Goal: Information Seeking & Learning: Learn about a topic

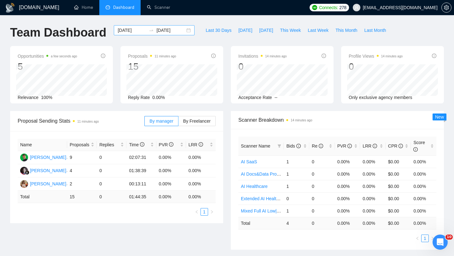
click at [184, 33] on div "2025-08-31 2025-09-01" at bounding box center [154, 30] width 81 height 10
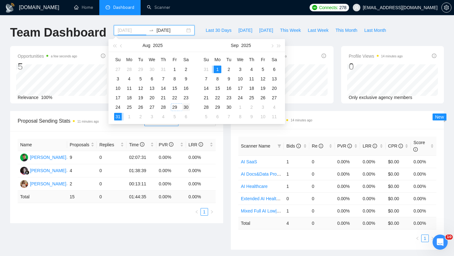
type input "[DATE]"
click at [181, 105] on td "30" at bounding box center [185, 106] width 11 height 9
type input "[DATE]"
click at [227, 151] on div "Scanner Breakdown 14 minutes ago Scanner Name Bids Re PVR LRR CPR Score Extende…" at bounding box center [337, 180] width 221 height 139
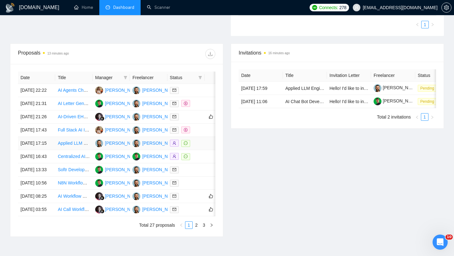
scroll to position [82, 0]
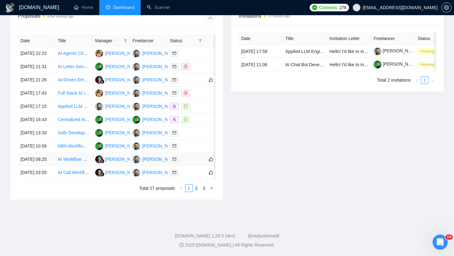
scroll to position [261, 0]
click at [200, 192] on link "2" at bounding box center [196, 188] width 7 height 7
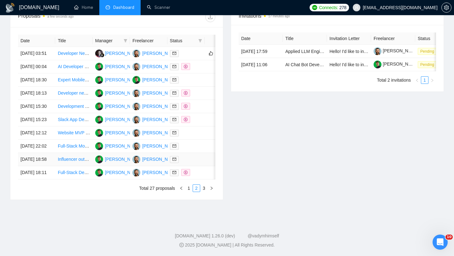
scroll to position [263, 0]
click at [49, 47] on td "01 Sep, 2025 03:51" at bounding box center [36, 53] width 37 height 13
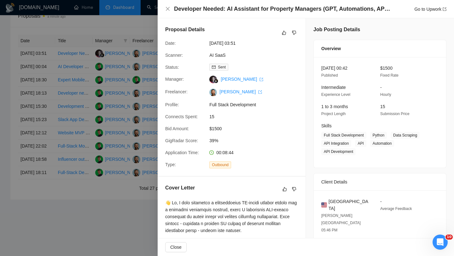
click at [208, 12] on h4 "Developer Needed: AI Assistant for Property Managers (GPT, Automations, API Int…" at bounding box center [283, 9] width 218 height 8
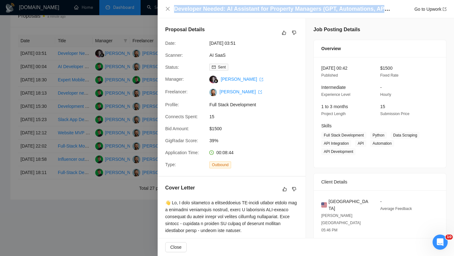
click at [208, 12] on h4 "Developer Needed: AI Assistant for Property Managers (GPT, Automations, API Int…" at bounding box center [283, 9] width 218 height 8
copy h4 "Developer Needed: AI Assistant for Property Managers (GPT, Automations, API Int…"
click at [169, 10] on icon "close" at bounding box center [168, 9] width 4 height 4
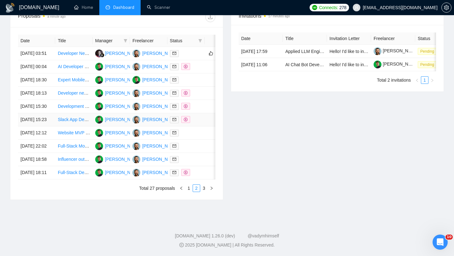
scroll to position [249, 0]
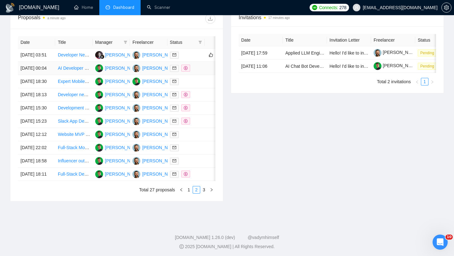
click at [48, 75] on td "01 Sep, 2025 00:04" at bounding box center [36, 68] width 37 height 13
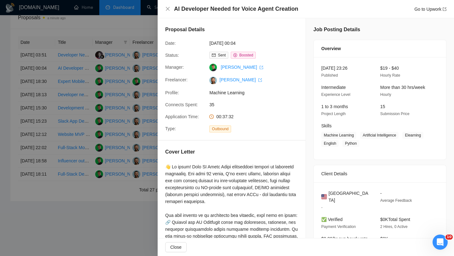
click at [257, 12] on h4 "AI Developer Needed for Voice Agent Creation" at bounding box center [236, 9] width 124 height 8
copy h4 "AI Developer Needed for Voice Agent Creation"
click at [167, 9] on icon "close" at bounding box center [168, 9] width 4 height 4
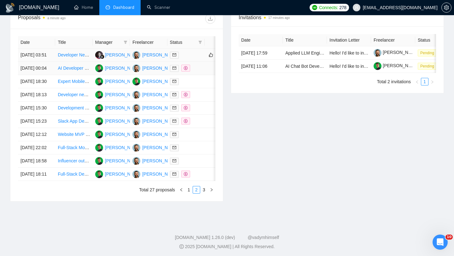
click at [52, 61] on td "01 Sep, 2025 03:51" at bounding box center [36, 55] width 37 height 13
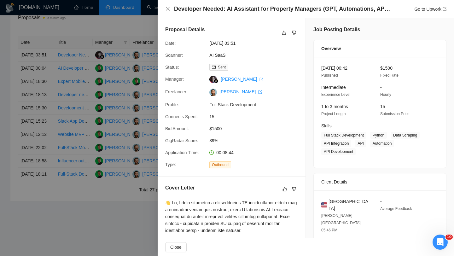
click at [243, 8] on h4 "Developer Needed: AI Assistant for Property Managers (GPT, Automations, API Int…" at bounding box center [283, 9] width 218 height 8
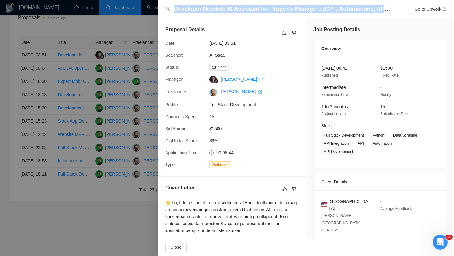
click at [243, 8] on h4 "Developer Needed: AI Assistant for Property Managers (GPT, Automations, API Int…" at bounding box center [283, 9] width 218 height 8
copy h4 "Developer Needed: AI Assistant for Property Managers (GPT, Automations, API Int…"
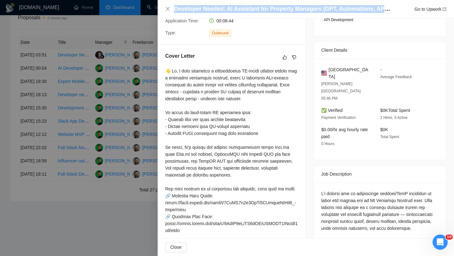
scroll to position [143, 0]
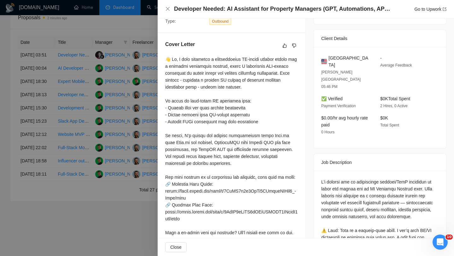
click at [336, 52] on div "United States Stevenson Ranch 05:46 PM - Average Feedback ✅ Verified Payment Ve…" at bounding box center [380, 97] width 132 height 101
click at [336, 56] on span "United States" at bounding box center [350, 62] width 42 height 14
copy span "United States"
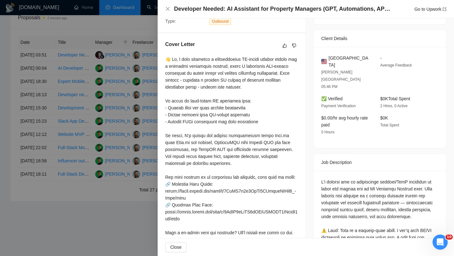
click at [164, 8] on div "Developer Needed: AI Assistant for Property Managers (GPT, Automations, API Int…" at bounding box center [306, 9] width 296 height 18
click at [167, 8] on icon "close" at bounding box center [167, 8] width 5 height 5
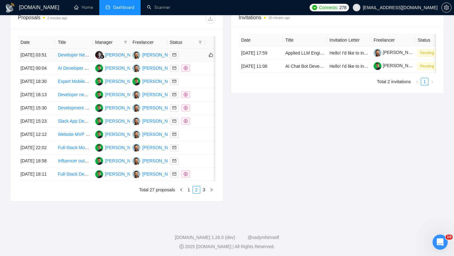
click at [53, 60] on td "01 Sep, 2025 03:51" at bounding box center [36, 55] width 37 height 13
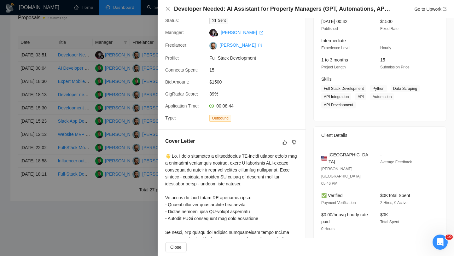
scroll to position [53, 0]
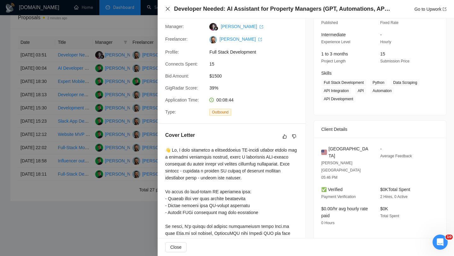
click at [166, 7] on icon "close" at bounding box center [168, 9] width 4 height 4
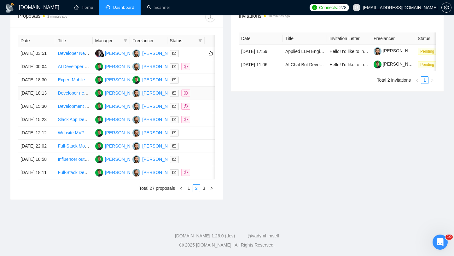
scroll to position [311, 0]
click at [188, 189] on link "1" at bounding box center [188, 188] width 7 height 7
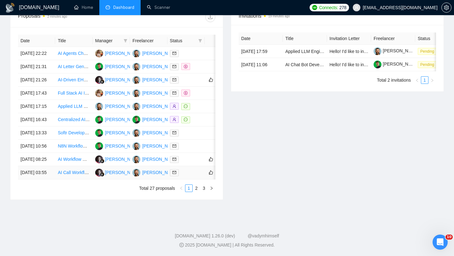
click at [50, 174] on td "[DATE] 03:55" at bounding box center [36, 172] width 37 height 13
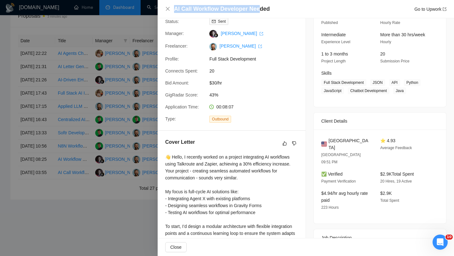
drag, startPoint x: 170, startPoint y: 10, endPoint x: 259, endPoint y: 12, distance: 88.6
click at [259, 12] on div "AI Call Workflow Developer Needed Go to Upwork" at bounding box center [305, 9] width 281 height 8
drag, startPoint x: 279, startPoint y: 9, endPoint x: 165, endPoint y: 11, distance: 114.2
click at [165, 11] on div "AI Call Workflow Developer Needed Go to Upwork" at bounding box center [306, 9] width 296 height 18
copy h4 "AI Call Workflow Developer Needed"
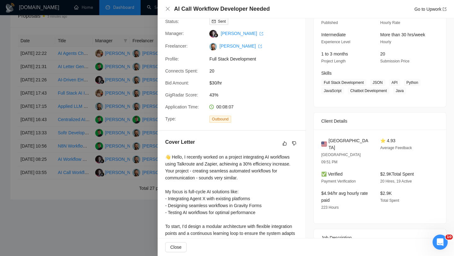
click at [165, 9] on div "AI Call Workflow Developer Needed Go to Upwork" at bounding box center [306, 9] width 296 height 18
click at [167, 10] on icon "close" at bounding box center [167, 8] width 5 height 5
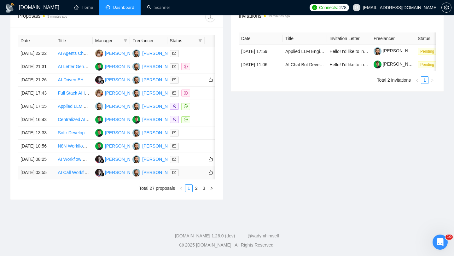
scroll to position [303, 0]
click at [53, 172] on td "[DATE] 03:55" at bounding box center [36, 172] width 37 height 13
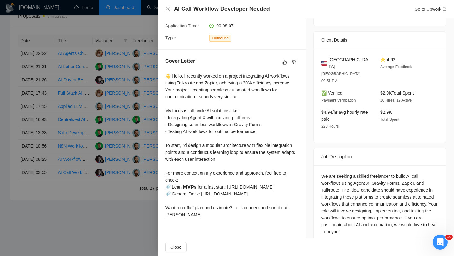
scroll to position [146, 0]
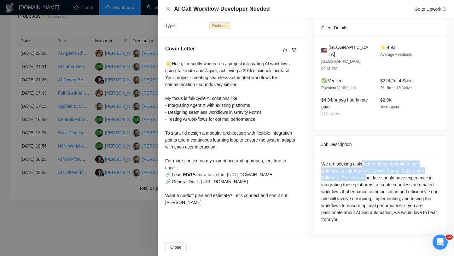
drag, startPoint x: 362, startPoint y: 150, endPoint x: 367, endPoint y: 162, distance: 12.8
click at [367, 162] on div "We are seeking a skilled freelancer to build AI call workflows using Agent X, G…" at bounding box center [379, 192] width 117 height 62
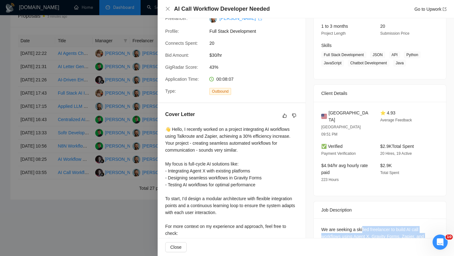
scroll to position [50, 0]
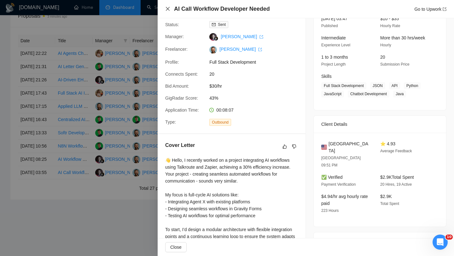
click at [167, 9] on icon "close" at bounding box center [168, 9] width 4 height 4
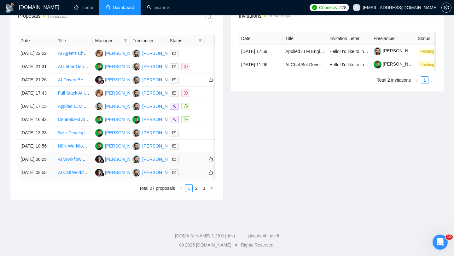
click at [51, 174] on td "[DATE] 03:55" at bounding box center [36, 172] width 37 height 13
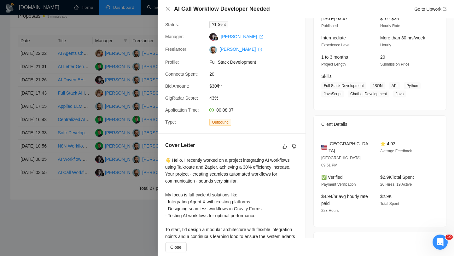
click at [341, 143] on span "United States" at bounding box center [350, 147] width 42 height 14
copy span "United States"
click at [166, 7] on icon "close" at bounding box center [167, 8] width 5 height 5
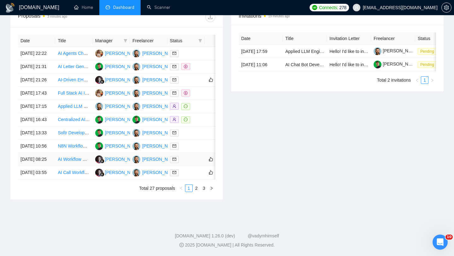
click at [46, 161] on td "[DATE] 08:25" at bounding box center [36, 159] width 37 height 13
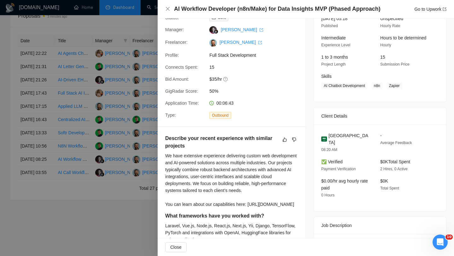
click at [203, 11] on h4 "AI Workflow Developer (n8n/Make) for Data Insights MVP (Phased Approach)" at bounding box center [277, 9] width 207 height 8
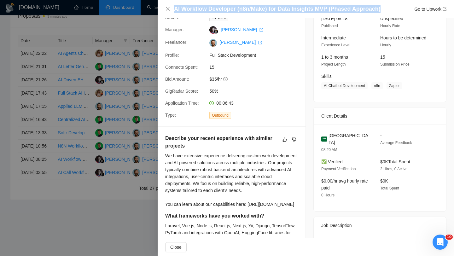
click at [203, 11] on h4 "AI Workflow Developer (n8n/Make) for Data Insights MVP (Phased Approach)" at bounding box center [277, 9] width 207 height 8
copy h4 "AI Workflow Developer (n8n/Make) for Data Insights MVP (Phased Approach)"
click at [165, 10] on icon "close" at bounding box center [167, 8] width 5 height 5
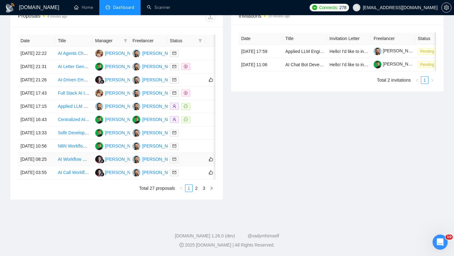
click at [49, 158] on td "[DATE] 08:25" at bounding box center [36, 159] width 37 height 13
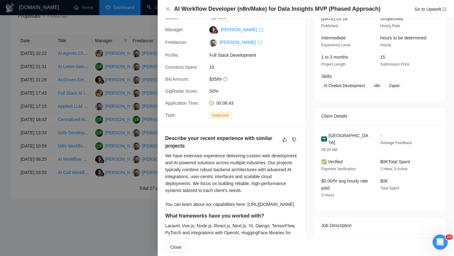
click at [342, 142] on span "Saudi Arabia" at bounding box center [350, 139] width 42 height 14
copy span "Saudi Arabia"
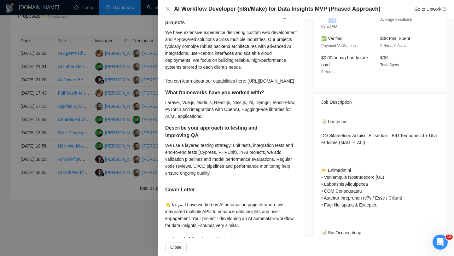
scroll to position [26, 0]
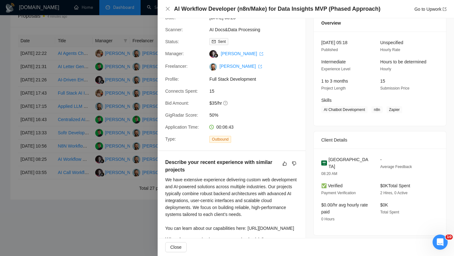
click at [165, 10] on div "AI Workflow Developer (n8n/Make) for Data Insights MVP (Phased Approach) Go to …" at bounding box center [306, 9] width 296 height 18
click at [167, 10] on icon "close" at bounding box center [168, 9] width 4 height 4
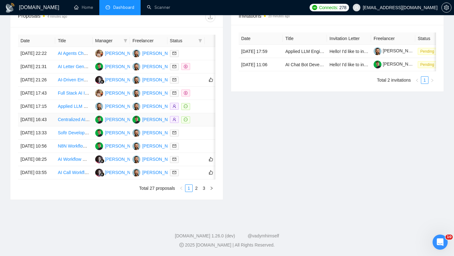
scroll to position [251, 0]
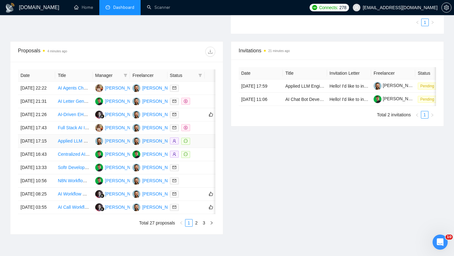
scroll to position [220, 0]
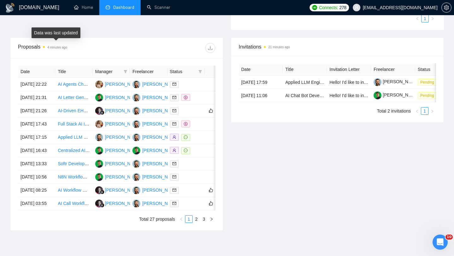
click at [48, 47] on span "4 minutes ago" at bounding box center [55, 47] width 24 height 7
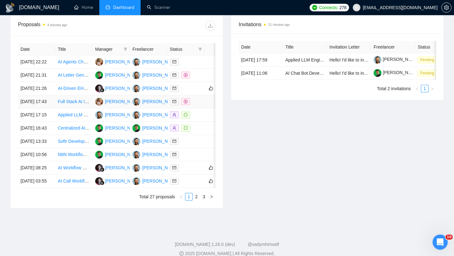
scroll to position [242, 0]
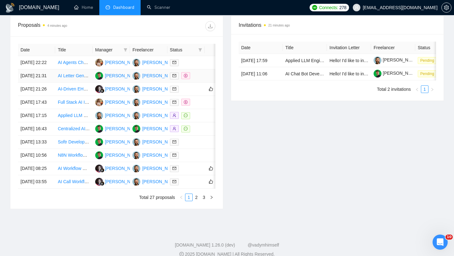
click at [50, 83] on td "[DATE] 21:31" at bounding box center [36, 75] width 37 height 13
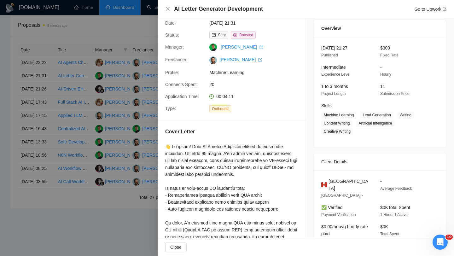
scroll to position [26, 0]
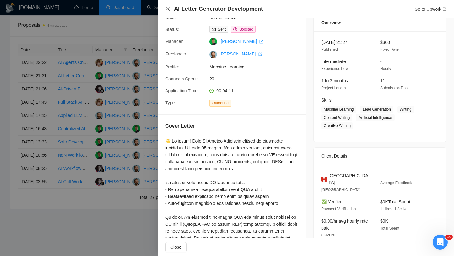
click at [167, 9] on icon "close" at bounding box center [167, 8] width 5 height 5
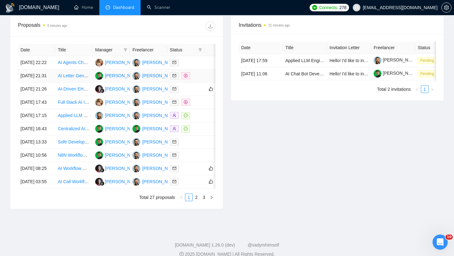
click at [48, 83] on td "[DATE] 21:31" at bounding box center [36, 75] width 37 height 13
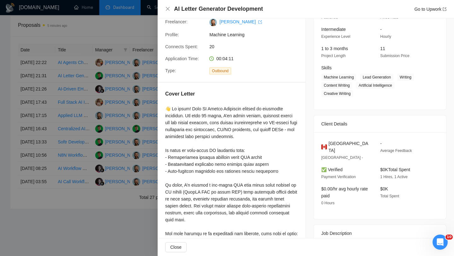
scroll to position [14, 0]
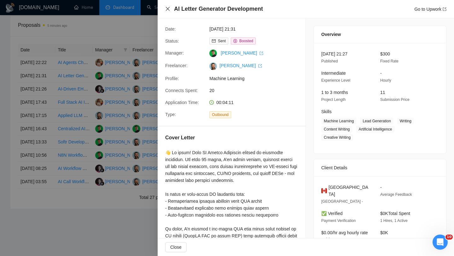
click at [167, 10] on icon "close" at bounding box center [167, 8] width 5 height 5
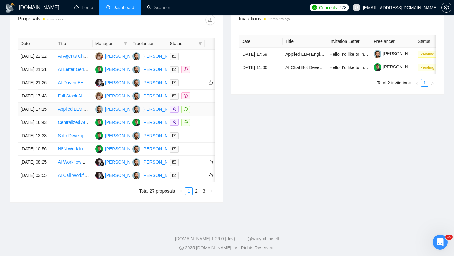
scroll to position [263, 0]
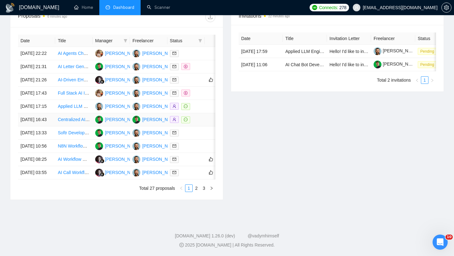
click at [50, 126] on td "[DATE] 16:43" at bounding box center [36, 119] width 37 height 13
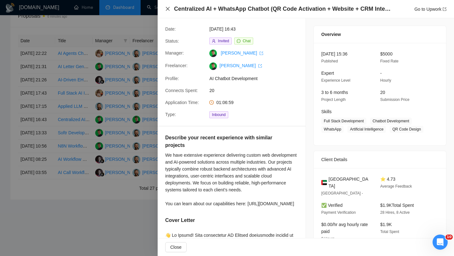
click at [168, 9] on icon "close" at bounding box center [168, 9] width 4 height 4
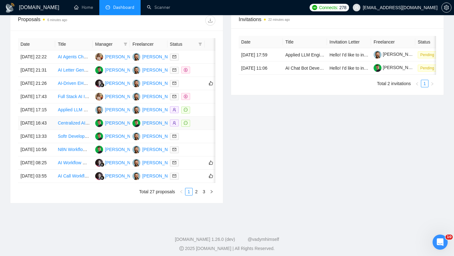
scroll to position [246, 0]
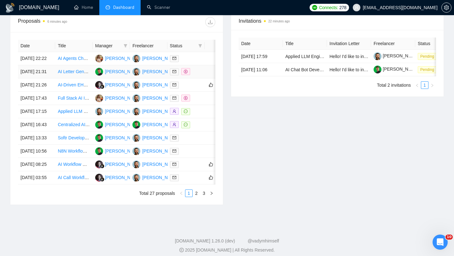
click at [52, 79] on td "[DATE] 21:31" at bounding box center [36, 71] width 37 height 13
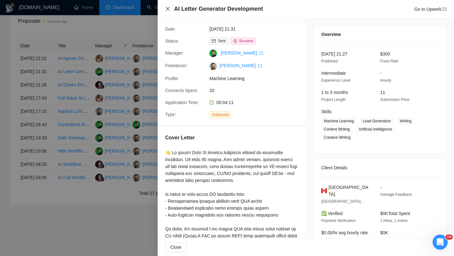
click at [167, 7] on icon "close" at bounding box center [167, 8] width 5 height 5
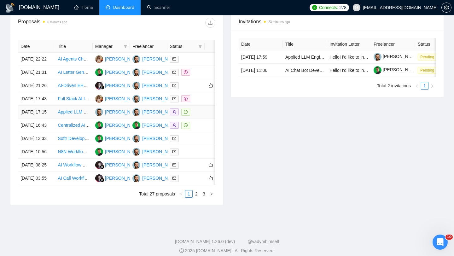
scroll to position [244, 0]
click at [53, 106] on td "[DATE] 17:43" at bounding box center [36, 99] width 37 height 13
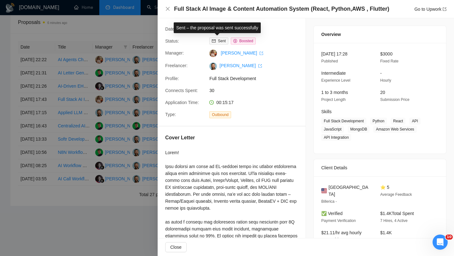
click at [225, 14] on div "Full Stack AI Image & Content Automation System (React, Python,AWS , Flutter) G…" at bounding box center [306, 9] width 296 height 18
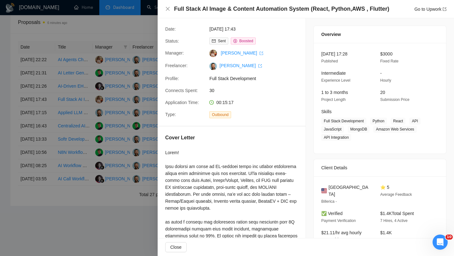
click at [219, 9] on h4 "Full Stack AI Image & Content Automation System (React, Python,AWS , Flutter)" at bounding box center [281, 9] width 215 height 8
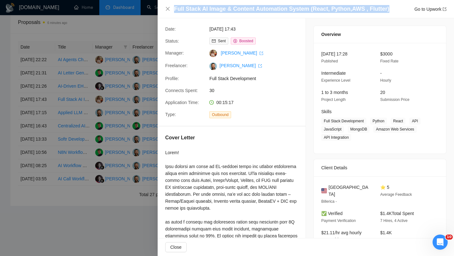
click at [219, 9] on h4 "Full Stack AI Image & Content Automation System (React, Python,AWS , Flutter)" at bounding box center [281, 9] width 215 height 8
copy h4 "Full Stack AI Image & Content Automation System (React, Python,AWS , Flutter)"
click at [166, 8] on icon "close" at bounding box center [167, 8] width 5 height 5
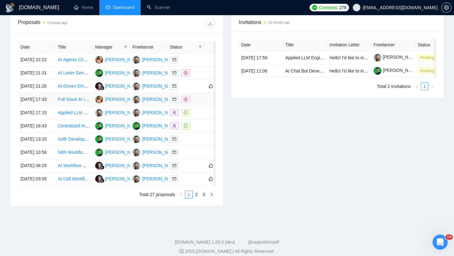
click at [55, 106] on td "[DATE] 17:43" at bounding box center [36, 99] width 37 height 13
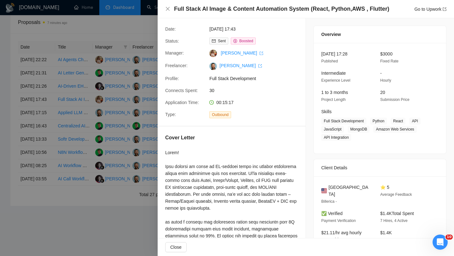
click at [205, 7] on h4 "Full Stack AI Image & Content Automation System (React, Python,AWS , Flutter)" at bounding box center [281, 9] width 215 height 8
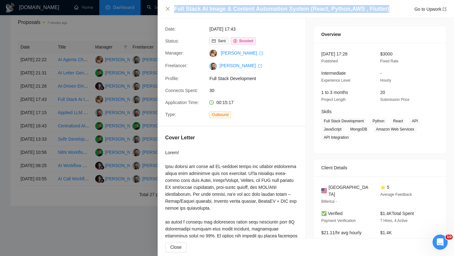
click at [205, 7] on h4 "Full Stack AI Image & Content Automation System (React, Python,AWS , Flutter)" at bounding box center [281, 9] width 215 height 8
copy h4 "Full Stack AI Image & Content Automation System (React, Python,AWS , Flutter)"
click at [167, 8] on icon "close" at bounding box center [168, 9] width 4 height 4
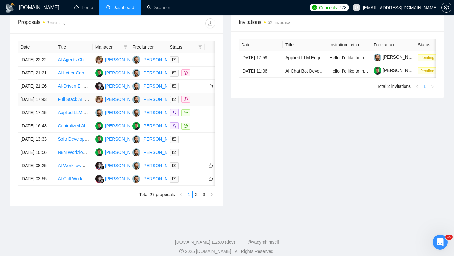
click at [49, 106] on td "[DATE] 17:43" at bounding box center [36, 99] width 37 height 13
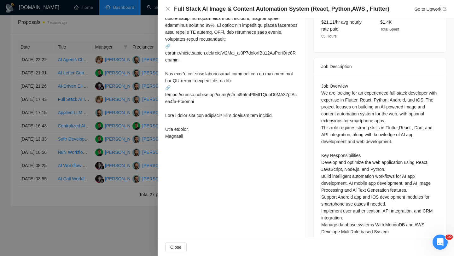
scroll to position [230, 0]
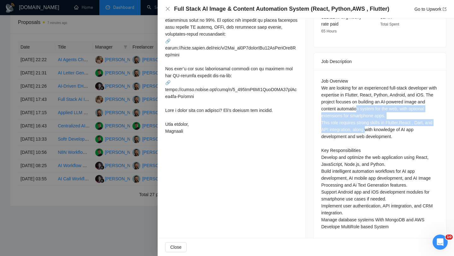
drag, startPoint x: 366, startPoint y: 102, endPoint x: 366, endPoint y: 119, distance: 17.1
click at [366, 119] on div "Job Overview We are looking for an experienced full-stack developer with expert…" at bounding box center [379, 154] width 117 height 153
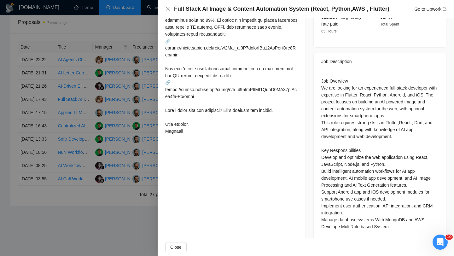
scroll to position [232, 0]
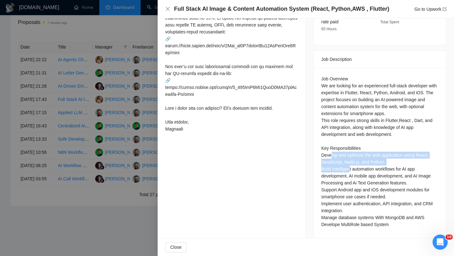
drag, startPoint x: 332, startPoint y: 147, endPoint x: 350, endPoint y: 164, distance: 25.7
click at [350, 164] on div "Job Overview We are looking for an experienced full-stack developer with expert…" at bounding box center [379, 151] width 117 height 153
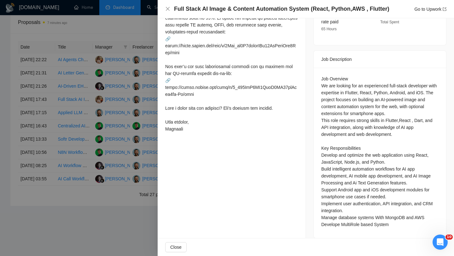
drag, startPoint x: 344, startPoint y: 185, endPoint x: 344, endPoint y: 191, distance: 6.0
click at [344, 192] on div "Job Overview We are looking for an experienced full-stack developer with expert…" at bounding box center [379, 151] width 117 height 153
drag, startPoint x: 344, startPoint y: 199, endPoint x: 320, endPoint y: 195, distance: 24.6
click at [320, 195] on div "Job Overview We are looking for an experienced full-stack developer with expert…" at bounding box center [380, 153] width 132 height 170
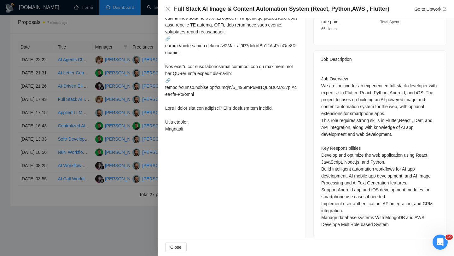
click at [347, 202] on div "Job Overview We are looking for an experienced full-stack developer with expert…" at bounding box center [379, 151] width 117 height 153
click at [347, 212] on div "Job Overview We are looking for an experienced full-stack developer with expert…" at bounding box center [379, 151] width 117 height 153
click at [343, 213] on div "Job Overview We are looking for an experienced full-stack developer with expert…" at bounding box center [379, 151] width 117 height 153
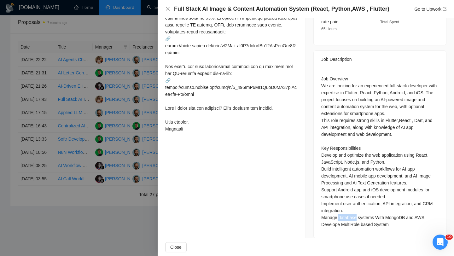
click at [343, 213] on div "Job Overview We are looking for an experienced full-stack developer with expert…" at bounding box center [379, 151] width 117 height 153
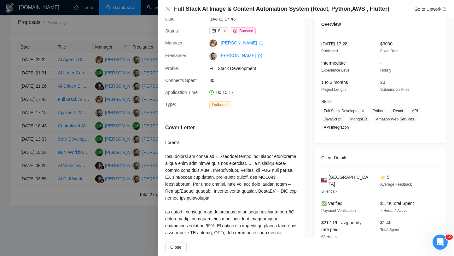
scroll to position [30, 0]
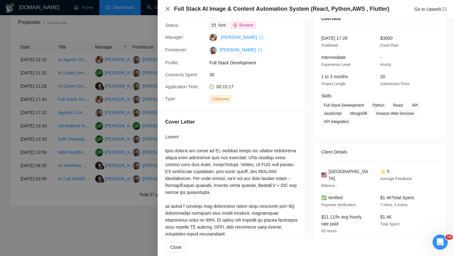
click at [167, 7] on icon "close" at bounding box center [167, 8] width 5 height 5
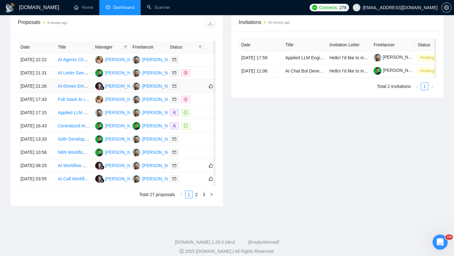
click at [51, 93] on td "[DATE] 21:26" at bounding box center [36, 86] width 37 height 13
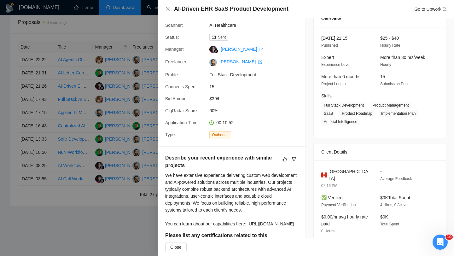
click at [204, 8] on h4 "AI-Driven EHR SaaS Product Development" at bounding box center [231, 9] width 114 height 8
copy h4 "AI-Driven EHR SaaS Product Development"
click at [167, 8] on icon "close" at bounding box center [167, 8] width 5 height 5
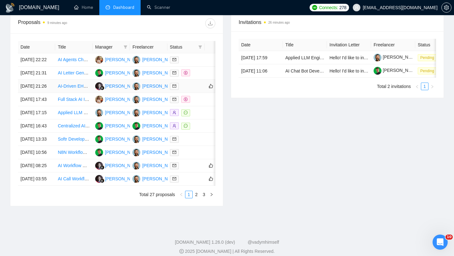
click at [52, 93] on td "[DATE] 21:26" at bounding box center [36, 86] width 37 height 13
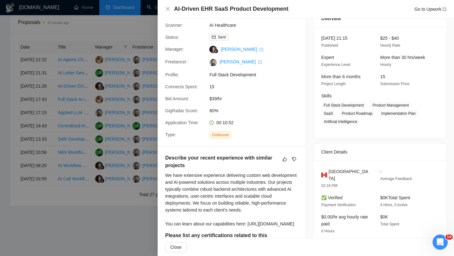
click at [190, 13] on div "AI-Driven EHR SaaS Product Development Go to Upwork" at bounding box center [306, 9] width 296 height 18
click at [188, 10] on h4 "AI-Driven EHR SaaS Product Development" at bounding box center [231, 9] width 114 height 8
copy h4 "AI-Driven EHR SaaS Product Development"
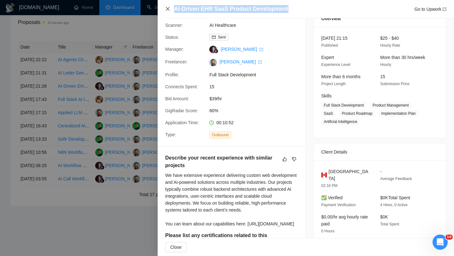
click at [169, 9] on icon "close" at bounding box center [167, 8] width 5 height 5
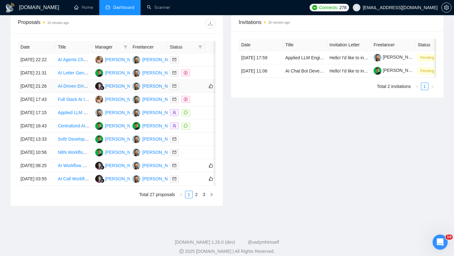
click at [45, 93] on td "[DATE] 21:26" at bounding box center [36, 86] width 37 height 13
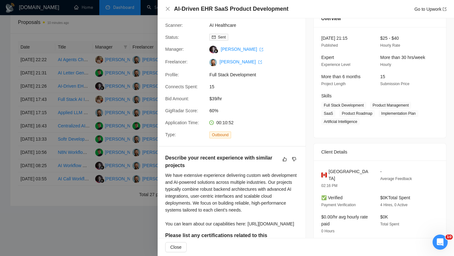
scroll to position [59, 0]
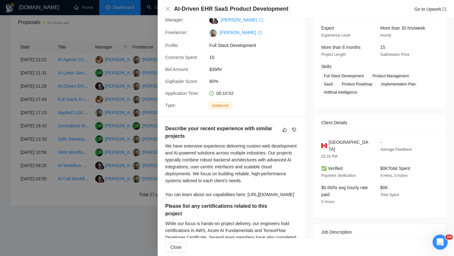
click at [336, 140] on span "[GEOGRAPHIC_DATA]" at bounding box center [350, 146] width 42 height 14
copy span "[GEOGRAPHIC_DATA]"
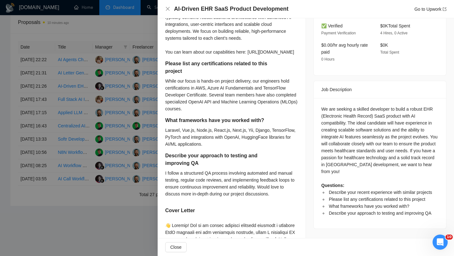
scroll to position [207, 0]
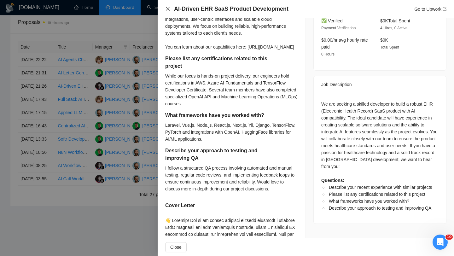
click at [167, 8] on icon "close" at bounding box center [167, 8] width 5 height 5
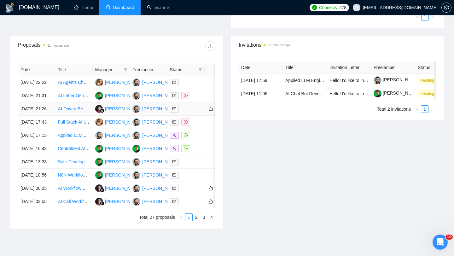
scroll to position [221, 0]
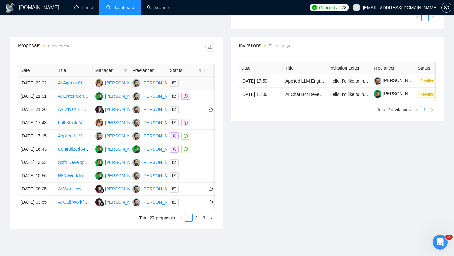
click at [48, 90] on td "[DATE] 22:22" at bounding box center [36, 83] width 37 height 13
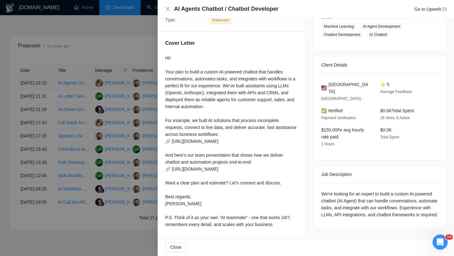
scroll to position [129, 0]
click at [248, 7] on h4 "AI Agents Chatbot / Chatbot Developer" at bounding box center [226, 9] width 104 height 8
copy h4 "AI Agents Chatbot / Chatbot Developer"
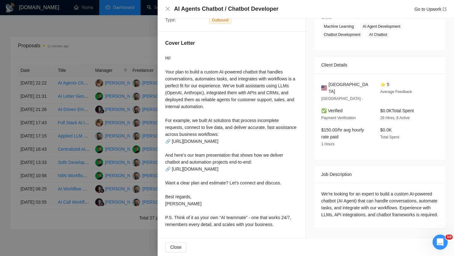
click at [168, 6] on div "AI Agents Chatbot / Chatbot Developer Go to Upwork" at bounding box center [305, 9] width 281 height 8
click at [164, 12] on div "AI Agents Chatbot / Chatbot Developer Go to Upwork" at bounding box center [306, 9] width 296 height 18
click at [167, 9] on icon "close" at bounding box center [167, 8] width 5 height 5
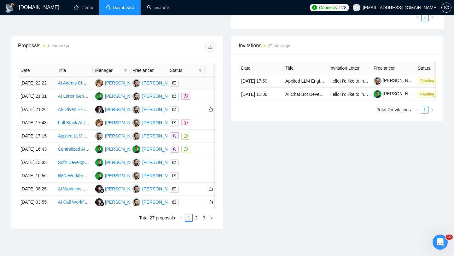
click at [57, 89] on td "AI Agents Chatbot / Chatbot Developer" at bounding box center [73, 83] width 37 height 13
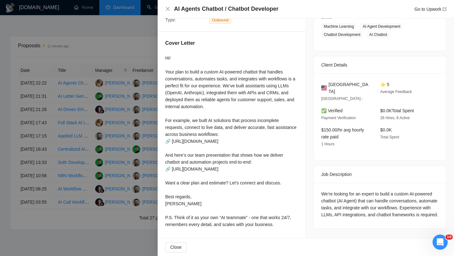
scroll to position [0, 0]
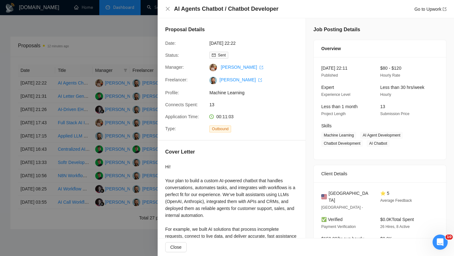
click at [164, 8] on div "AI Agents Chatbot / Chatbot Developer Go to Upwork" at bounding box center [306, 9] width 296 height 18
click at [165, 8] on div "AI Agents Chatbot / Chatbot Developer Go to Upwork" at bounding box center [306, 9] width 296 height 18
click at [166, 8] on icon "close" at bounding box center [167, 8] width 5 height 5
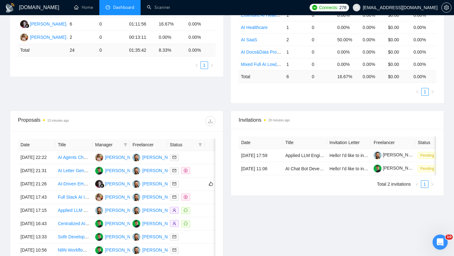
scroll to position [149, 0]
